Goal: Task Accomplishment & Management: Complete application form

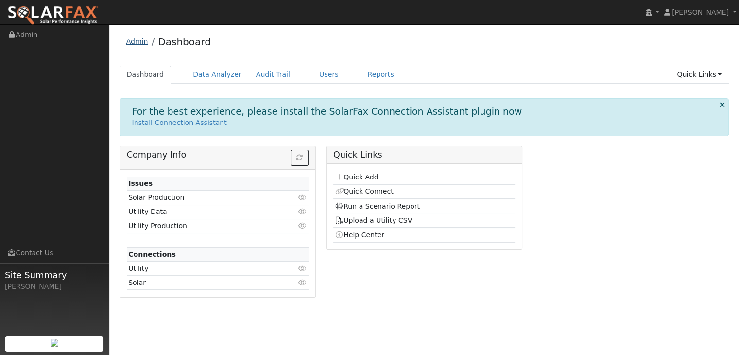
click at [144, 45] on link "Admin" at bounding box center [137, 41] width 22 height 8
click at [312, 82] on link "Users" at bounding box center [329, 75] width 34 height 18
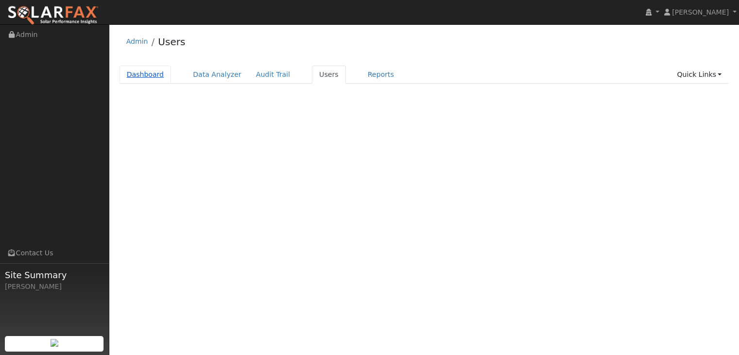
click at [142, 77] on link "Dashboard" at bounding box center [145, 75] width 52 height 18
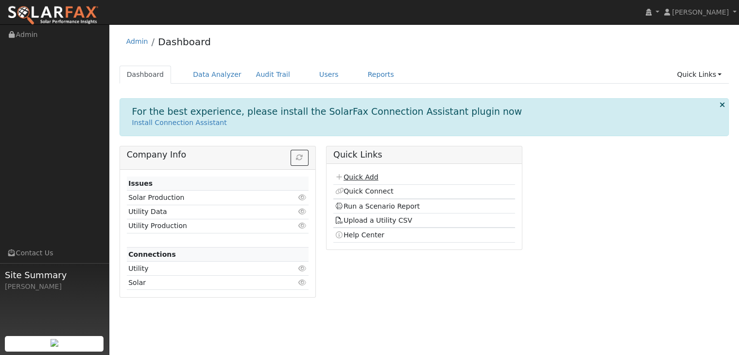
click at [353, 179] on link "Quick Add" at bounding box center [356, 177] width 43 height 8
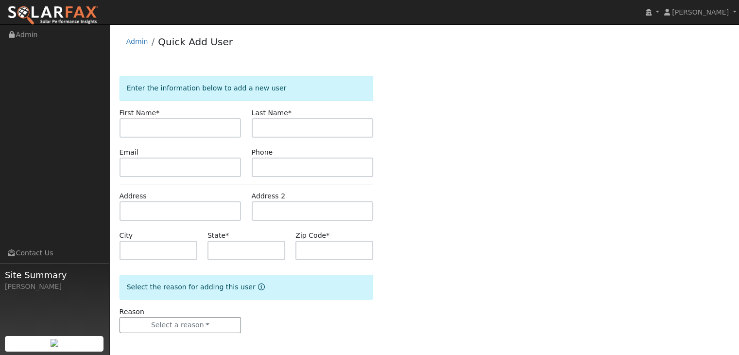
scroll to position [2, 0]
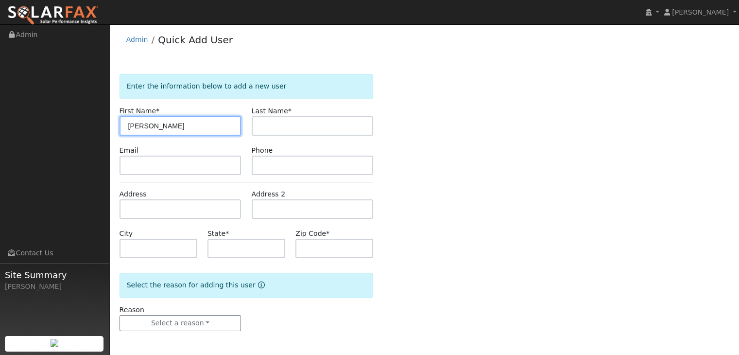
type input "[PERSON_NAME]"
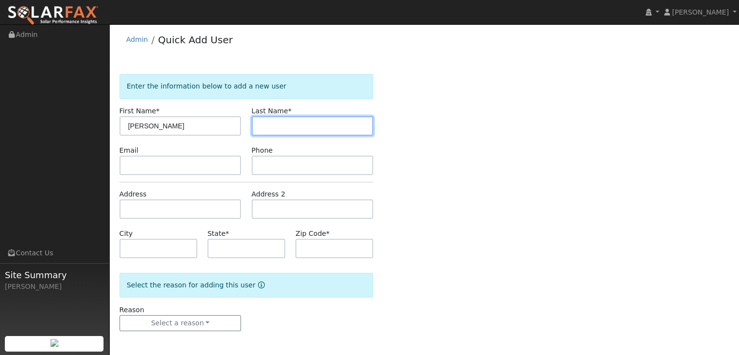
click at [275, 123] on input "text" at bounding box center [313, 125] width 122 height 19
type input "[PERSON_NAME]"
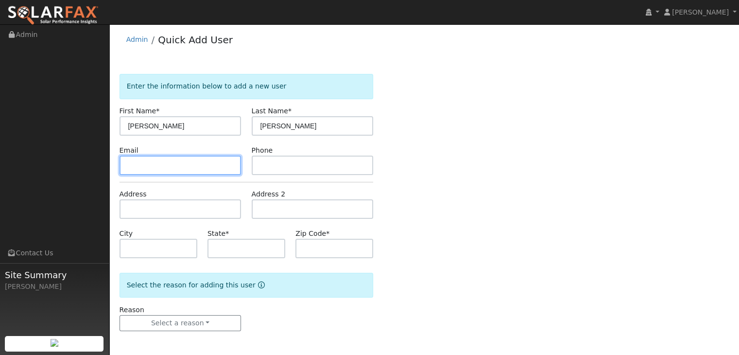
click at [197, 159] on input "text" at bounding box center [180, 164] width 122 height 19
type input "apyadon@gmail.com"
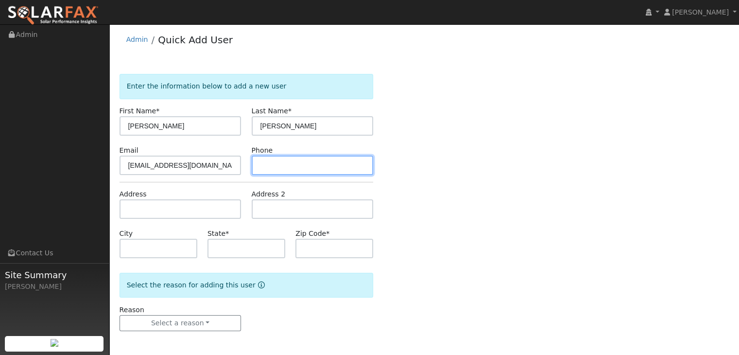
click at [272, 168] on input "text" at bounding box center [313, 164] width 122 height 19
type input "2099815413"
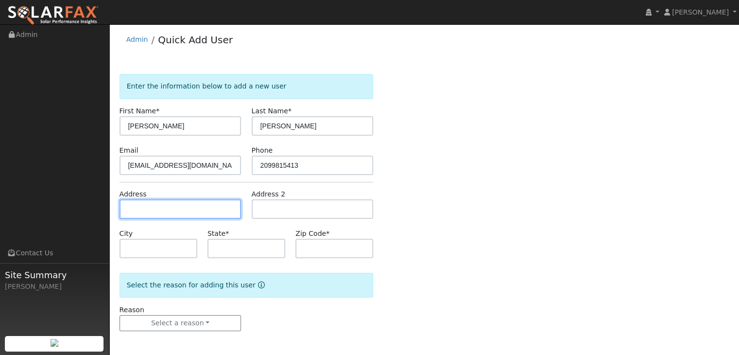
click at [203, 202] on input "text" at bounding box center [180, 208] width 122 height 19
type input "6249 Baldwin Street"
type input "Valley Springs"
type input "CA"
type input "95252"
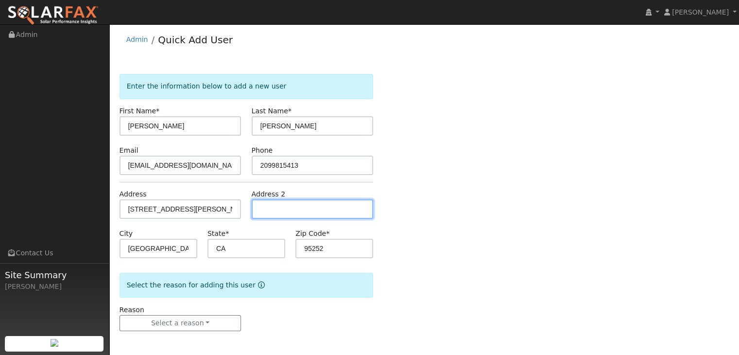
click at [291, 212] on input "text" at bounding box center [313, 208] width 122 height 19
type input "Lot 623"
click at [342, 314] on div "Reason Select a reason New lead New customer adding solar New customer has solar" at bounding box center [246, 317] width 264 height 27
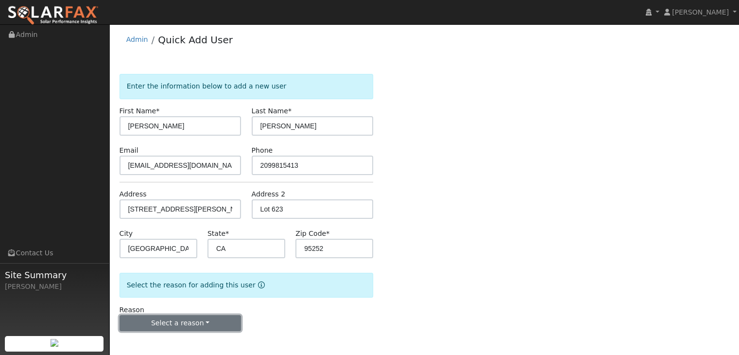
click at [222, 324] on button "Select a reason" at bounding box center [180, 323] width 122 height 17
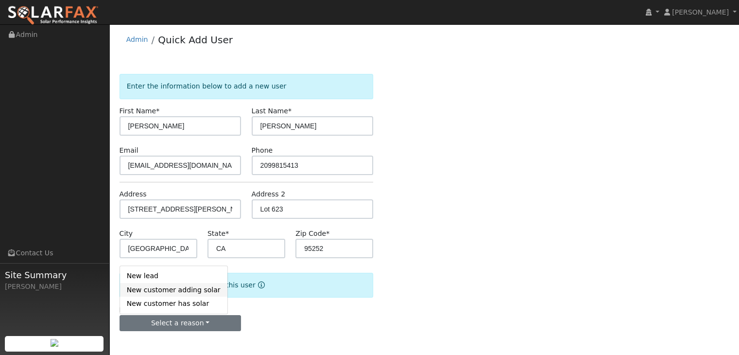
click at [168, 291] on link "New customer adding solar" at bounding box center [173, 290] width 107 height 14
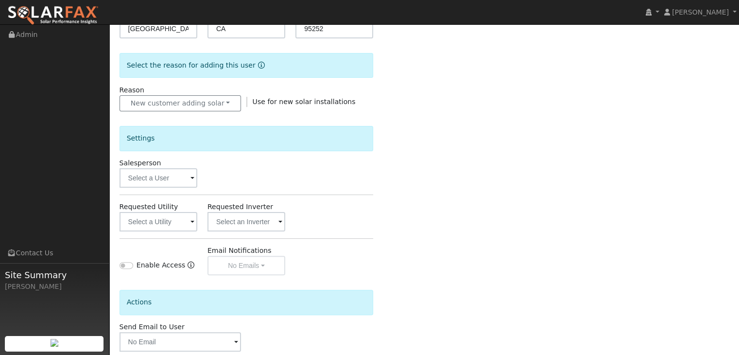
scroll to position [235, 0]
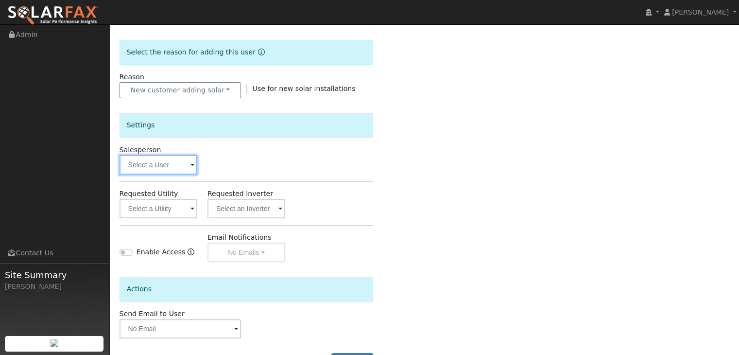
click at [163, 167] on input "text" at bounding box center [158, 164] width 78 height 19
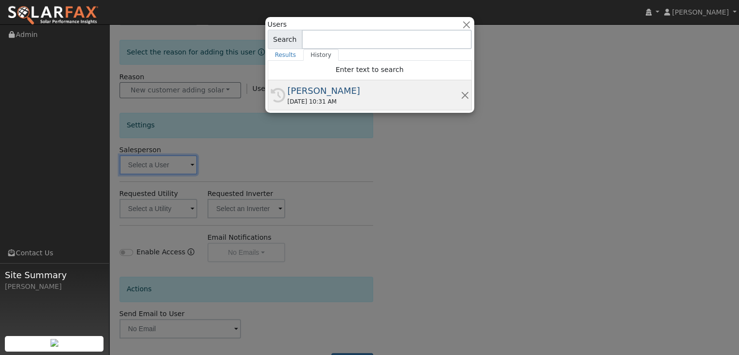
click at [299, 104] on div "08/18/2025 10:31 AM" at bounding box center [373, 101] width 173 height 9
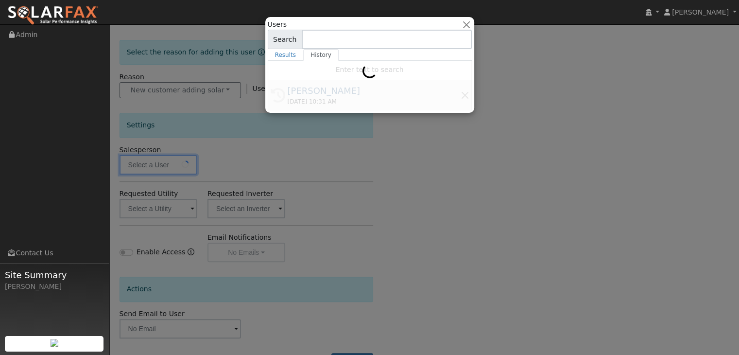
type input "[PERSON_NAME]"
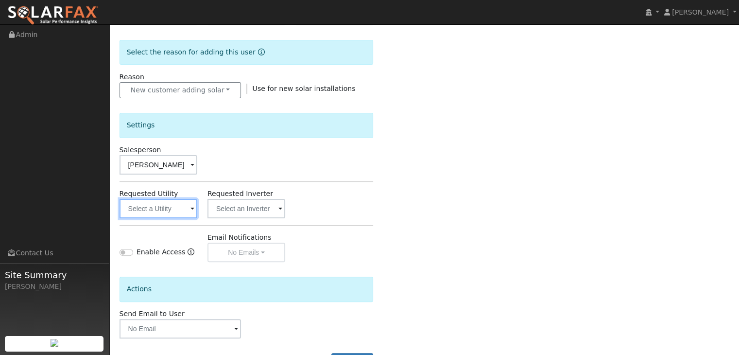
click at [168, 209] on input "text" at bounding box center [158, 208] width 78 height 19
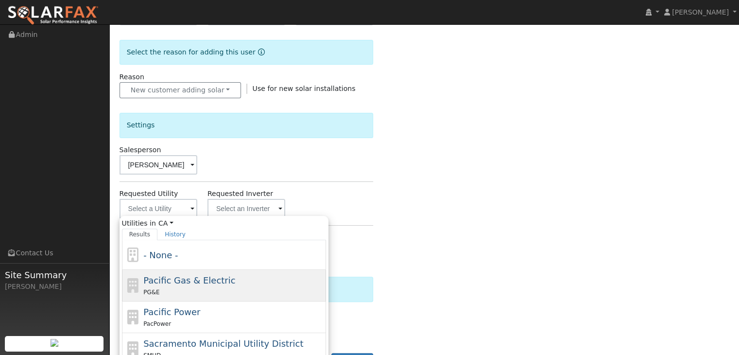
click at [173, 276] on span "Pacific Gas & Electric" at bounding box center [189, 280] width 92 height 10
type input "Pacific Gas & Electric"
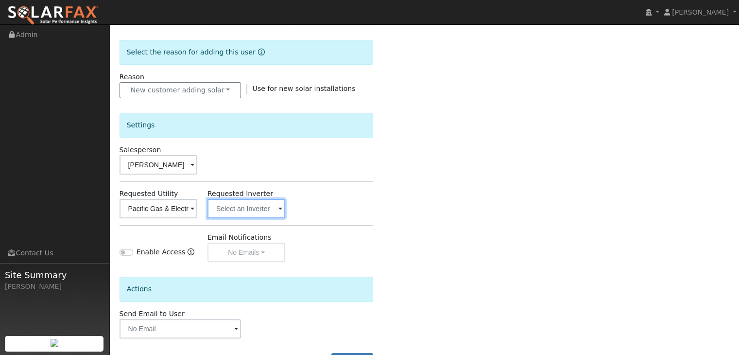
click at [262, 212] on input "text" at bounding box center [246, 208] width 78 height 19
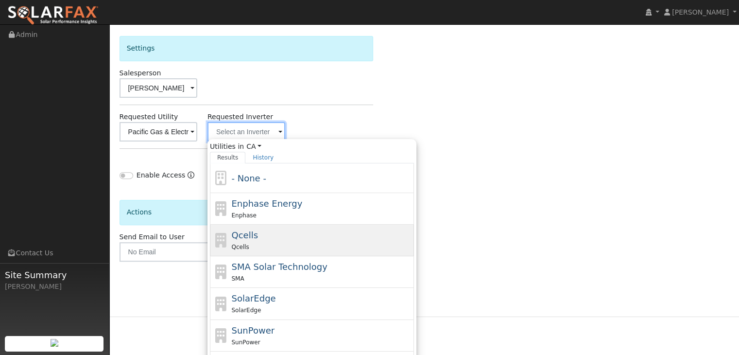
scroll to position [317, 0]
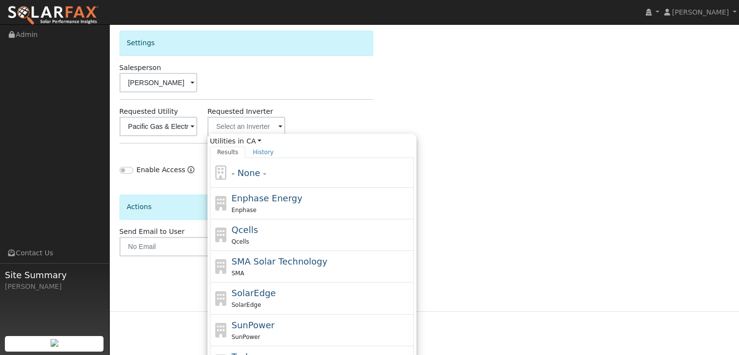
click at [278, 106] on div "Requested Inverter Utilities in CA All States AL AK AZ AR CA CO CT DE FL GA HI …" at bounding box center [246, 121] width 88 height 30
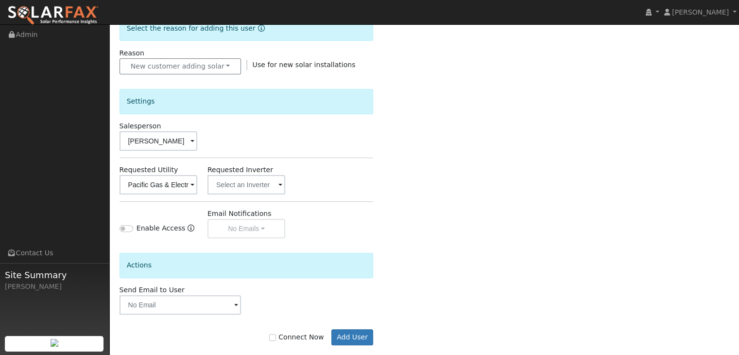
scroll to position [272, 0]
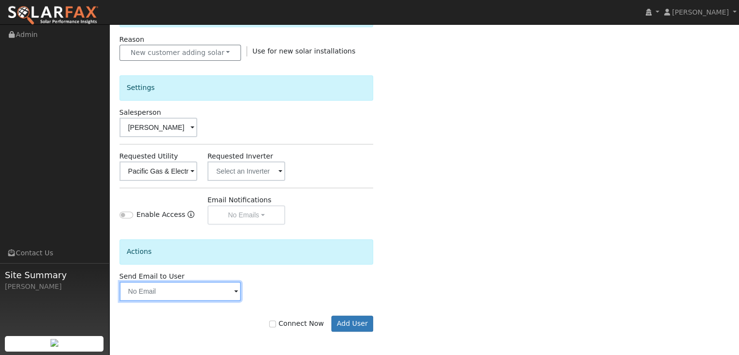
click at [196, 287] on input "text" at bounding box center [180, 290] width 122 height 19
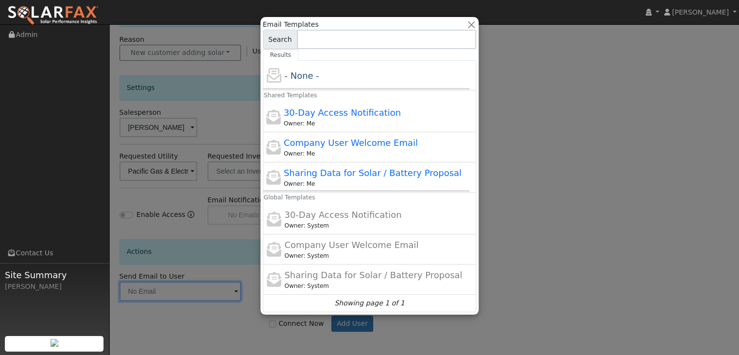
click at [196, 287] on div at bounding box center [369, 177] width 739 height 355
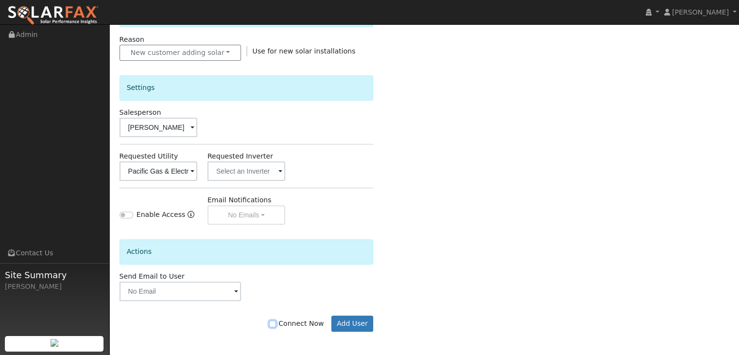
click at [276, 321] on input "Connect Now" at bounding box center [272, 323] width 7 height 7
checkbox input "true"
click at [362, 315] on button "Add User" at bounding box center [352, 323] width 42 height 17
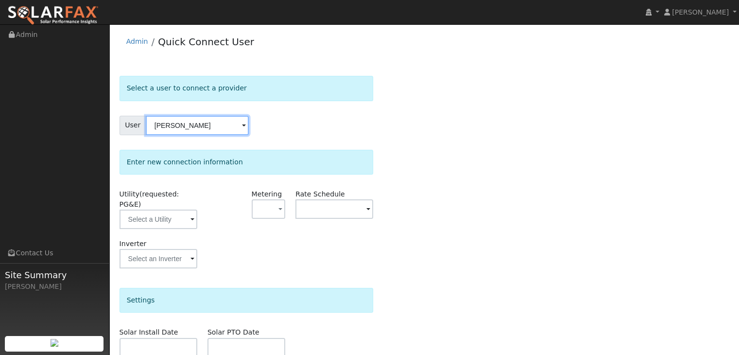
scroll to position [115, 0]
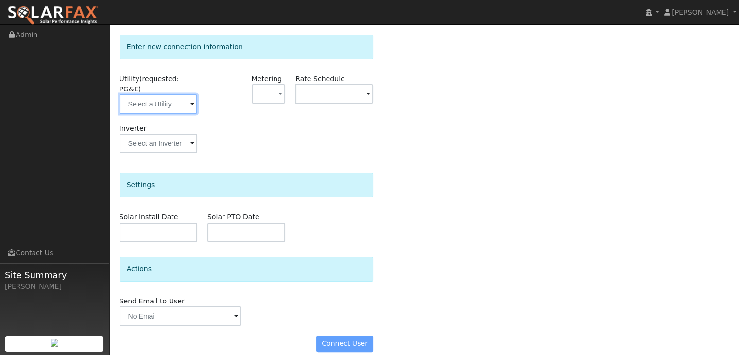
click at [172, 97] on input "text" at bounding box center [158, 103] width 78 height 19
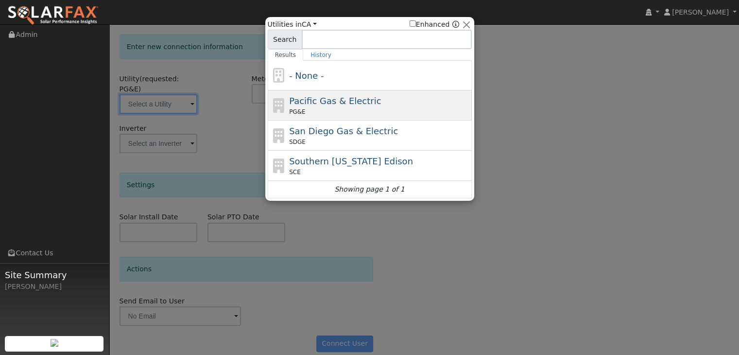
click at [297, 109] on span "PG&E" at bounding box center [297, 111] width 16 height 9
type input "PG&E"
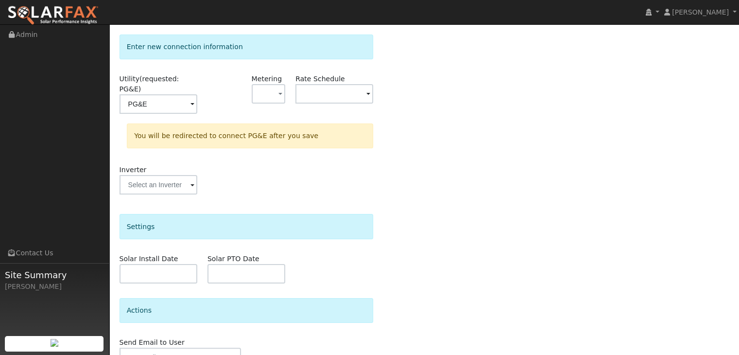
scroll to position [156, 0]
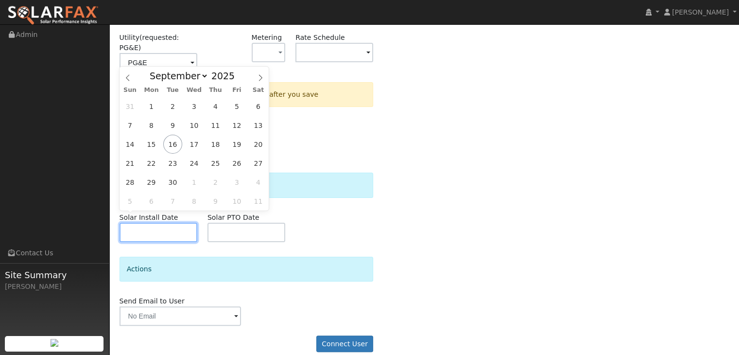
click at [175, 227] on input "text" at bounding box center [158, 231] width 78 height 19
click at [253, 256] on div "Actions" at bounding box center [246, 268] width 254 height 25
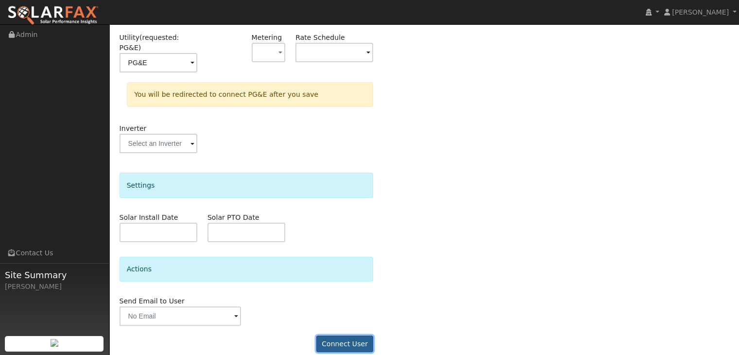
click at [338, 335] on button "Connect User" at bounding box center [344, 343] width 57 height 17
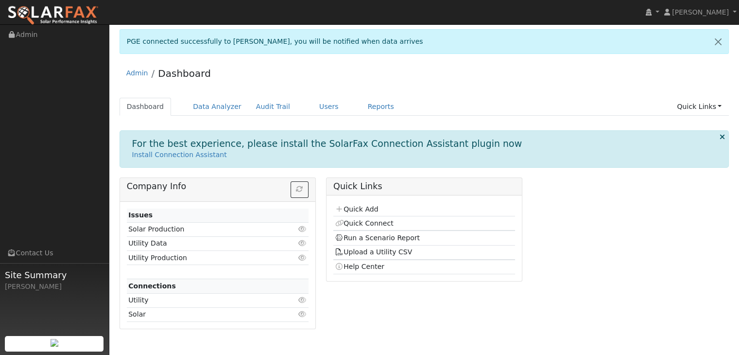
click at [148, 40] on div "PGE connected successfully to [PERSON_NAME], you will be notified when data arr…" at bounding box center [423, 41] width 609 height 25
click at [317, 109] on link "Users" at bounding box center [329, 107] width 34 height 18
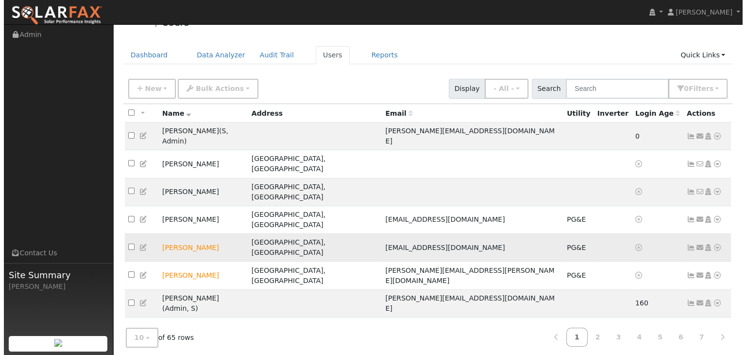
scroll to position [20, 0]
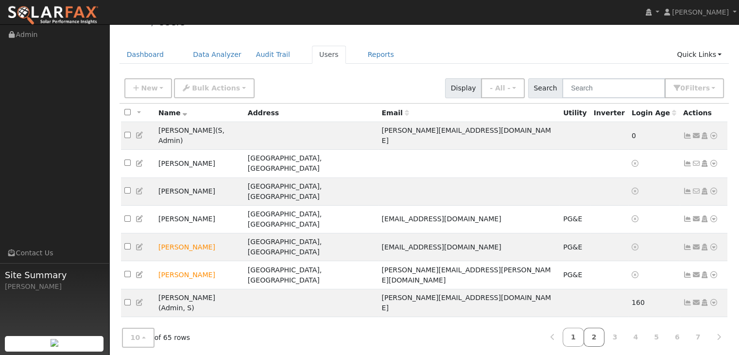
click at [603, 334] on link "2" at bounding box center [593, 336] width 21 height 19
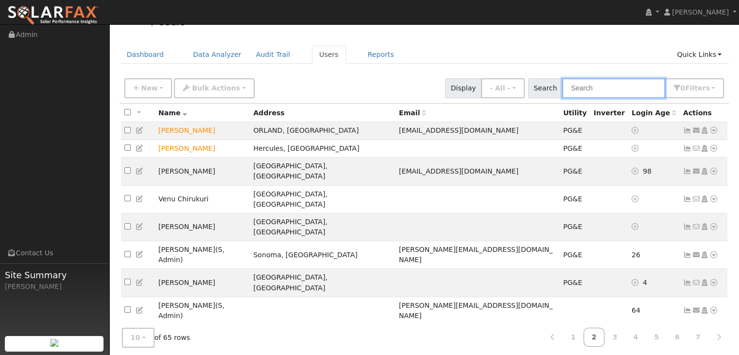
click at [636, 88] on input "text" at bounding box center [613, 88] width 103 height 20
type input "[PERSON_NAME]"
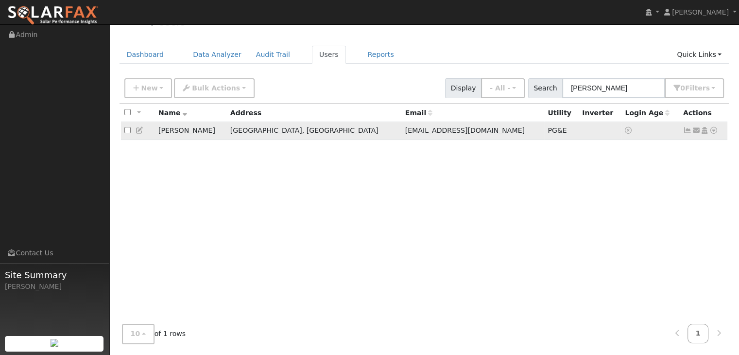
click at [220, 129] on td "[PERSON_NAME]" at bounding box center [191, 131] width 72 height 18
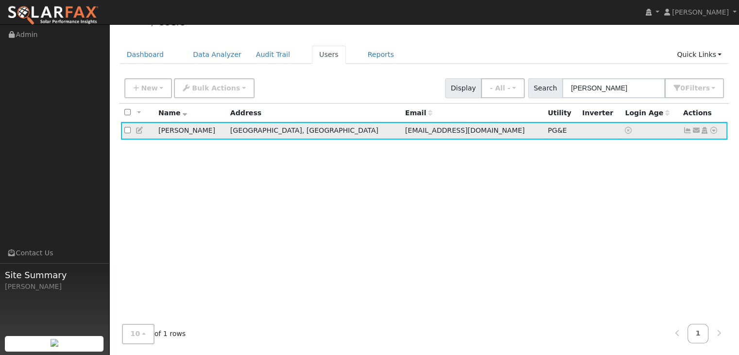
click at [220, 129] on td "[PERSON_NAME]" at bounding box center [191, 131] width 72 height 18
click at [689, 132] on icon at bounding box center [687, 130] width 9 height 7
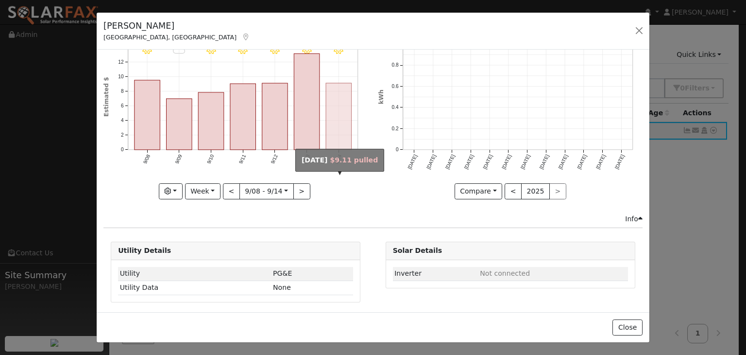
scroll to position [0, 0]
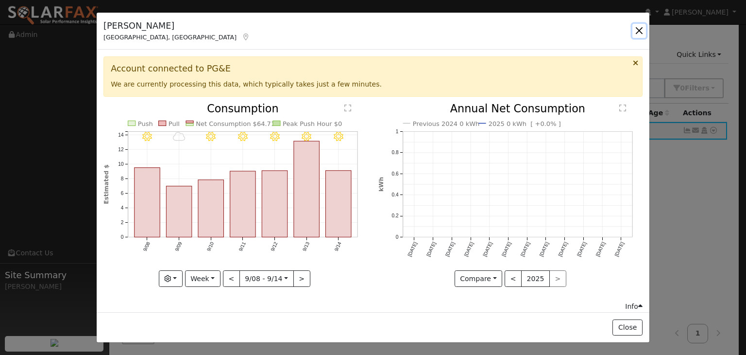
click at [636, 29] on button "button" at bounding box center [639, 31] width 14 height 14
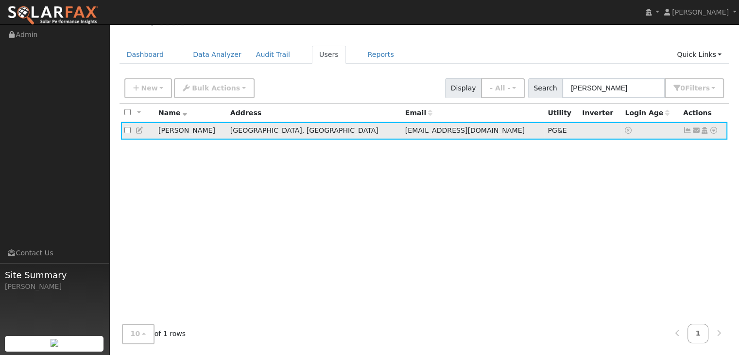
click at [454, 134] on td "[EMAIL_ADDRESS][DOMAIN_NAME]" at bounding box center [473, 131] width 143 height 18
click at [685, 133] on icon at bounding box center [687, 130] width 9 height 7
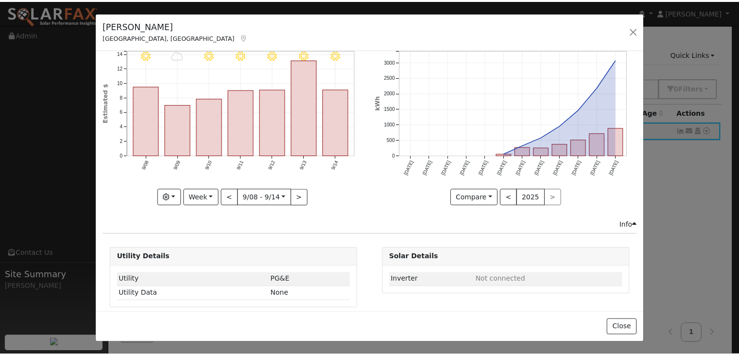
scroll to position [87, 0]
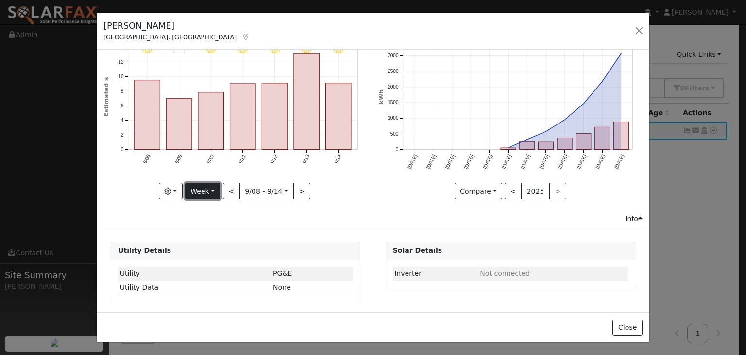
click at [210, 186] on button "Week" at bounding box center [202, 191] width 35 height 17
click at [214, 250] on link "Year" at bounding box center [220, 252] width 68 height 14
type input "[DATE]"
